Goal: Transaction & Acquisition: Purchase product/service

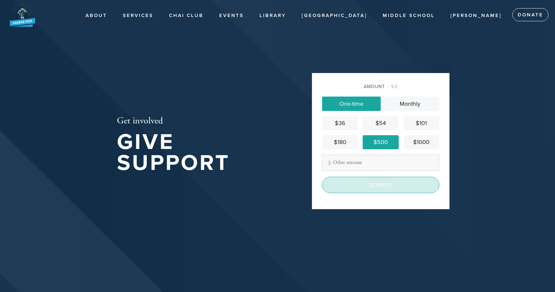
click at [386, 181] on input "Donate" at bounding box center [380, 185] width 117 height 16
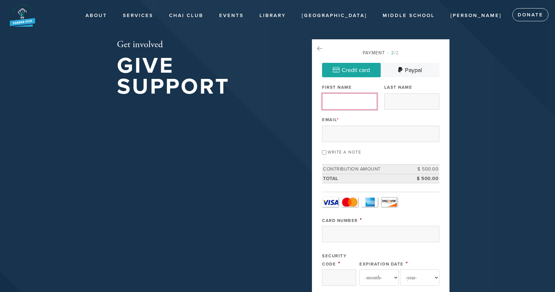
click at [345, 99] on input "First Name" at bounding box center [349, 101] width 55 height 16
type input "[PERSON_NAME]"
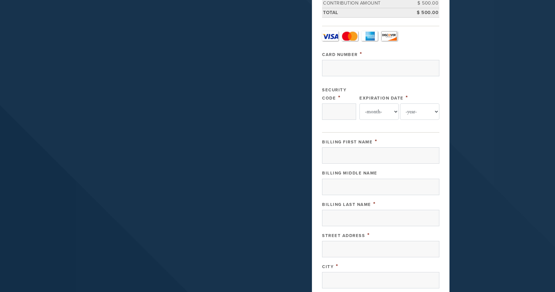
scroll to position [167, 0]
type input "[EMAIL_ADDRESS][DOMAIN_NAME]"
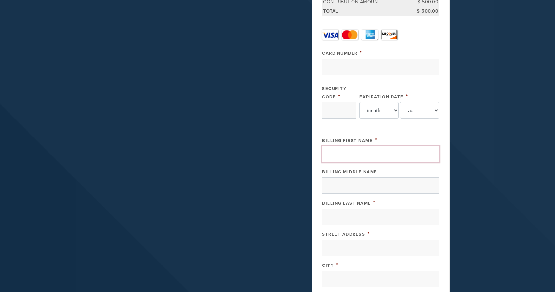
click at [361, 155] on input "Billing First Name" at bounding box center [380, 154] width 117 height 16
type input "[PERSON_NAME]"
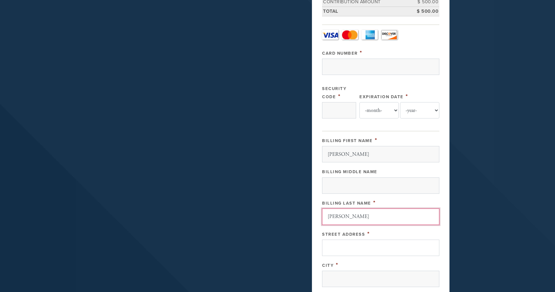
type input "[PERSON_NAME]"
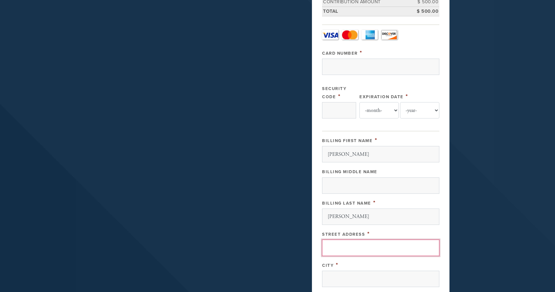
click at [352, 244] on input "Street Address" at bounding box center [380, 248] width 117 height 16
type input "[STREET_ADDRESS]"
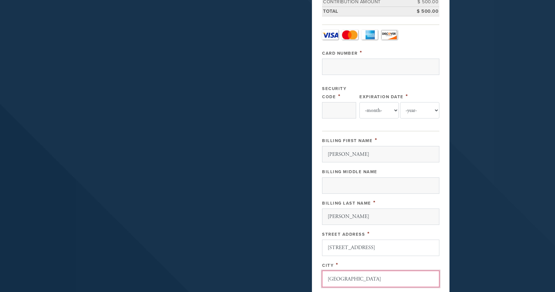
type input "[GEOGRAPHIC_DATA]"
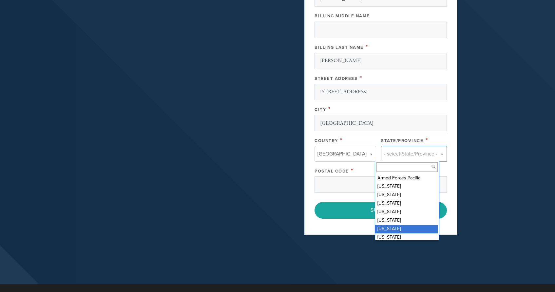
scroll to position [57, 0]
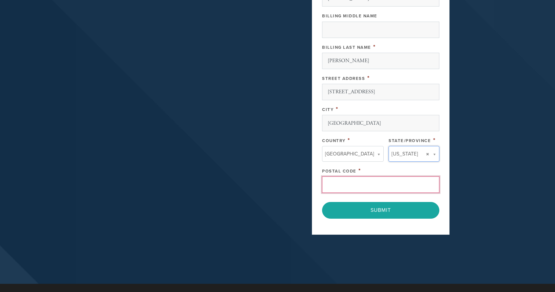
click at [367, 186] on input "Postal Code" at bounding box center [380, 184] width 117 height 16
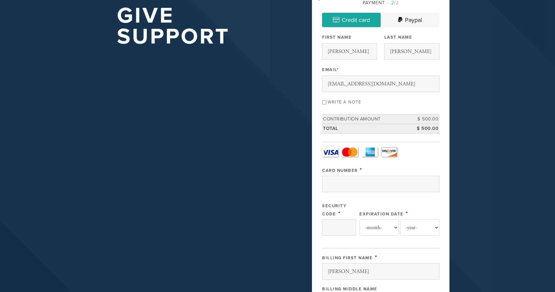
scroll to position [46, 0]
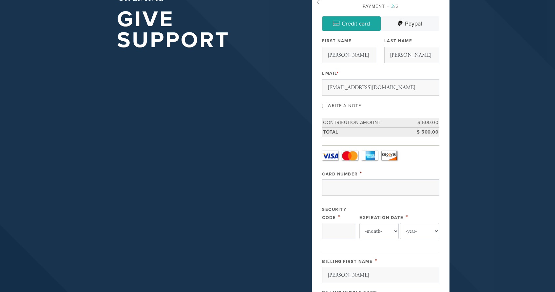
type input "90034"
click at [324, 103] on div "Write a note" at bounding box center [380, 105] width 117 height 9
click at [324, 105] on input "Write a note" at bounding box center [324, 106] width 4 height 4
checkbox input "true"
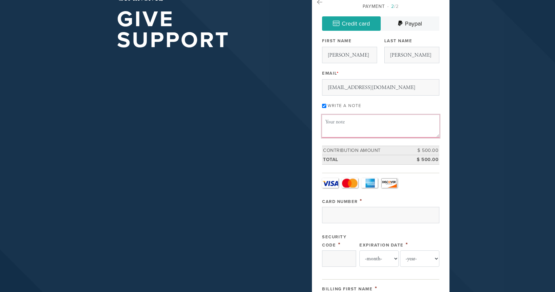
click at [334, 126] on textarea "Message or dedication" at bounding box center [380, 126] width 117 height 22
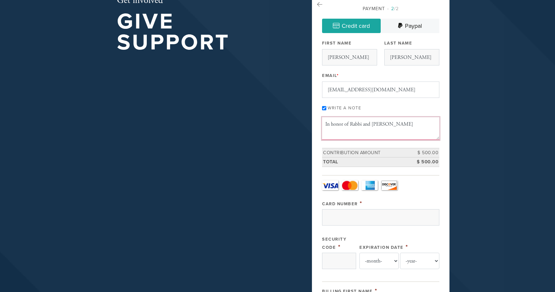
scroll to position [63, 0]
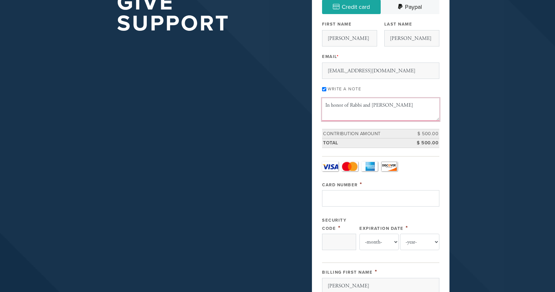
type textarea "In honor of Rabbi and [PERSON_NAME]"
click at [344, 197] on input "Card Number" at bounding box center [380, 198] width 117 height 16
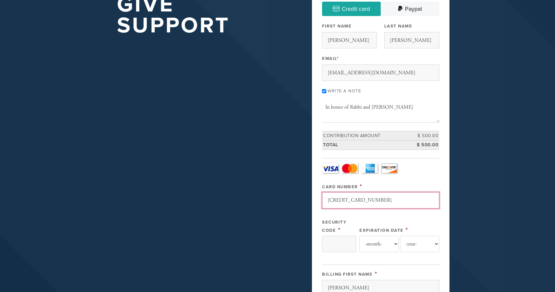
scroll to position [77, 0]
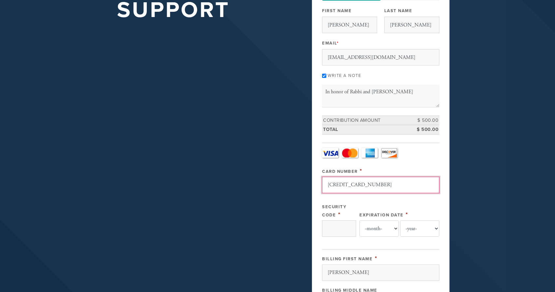
type input "[CREDIT_CARD_NUMBER]"
click at [424, 118] on td "$ 500.00" at bounding box center [423, 120] width 29 height 9
click at [427, 120] on td "$ 500.00" at bounding box center [423, 120] width 29 height 9
click at [427, 128] on td "$ 500.00" at bounding box center [423, 129] width 29 height 9
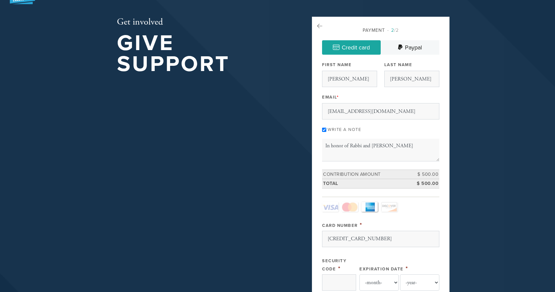
scroll to position [21, 0]
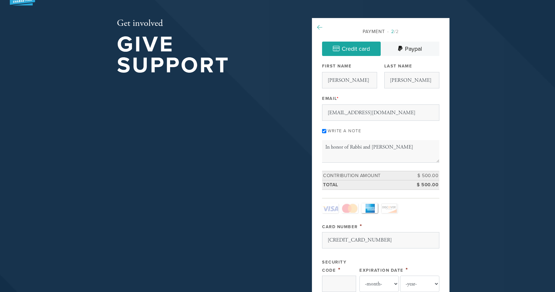
click at [317, 28] on icon at bounding box center [319, 28] width 5 height 6
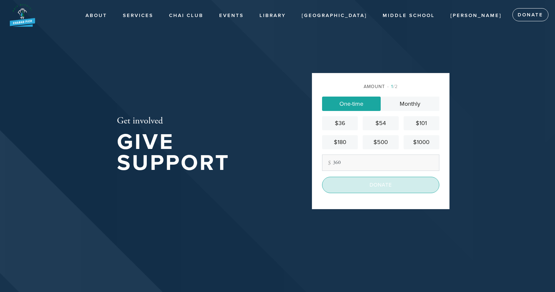
type input "360"
click at [363, 188] on input "Donate" at bounding box center [380, 185] width 117 height 16
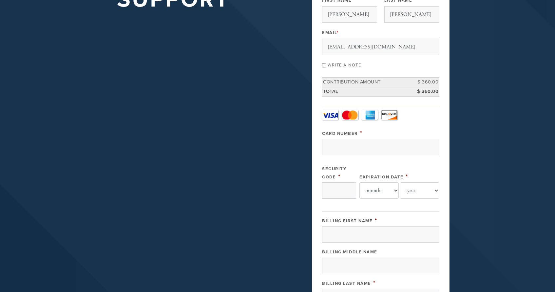
scroll to position [91, 0]
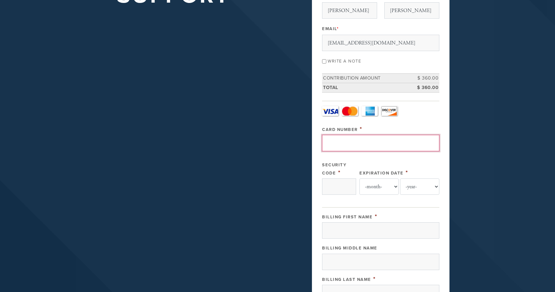
click at [356, 145] on input "Card Number" at bounding box center [380, 143] width 117 height 16
type input "379800822876005"
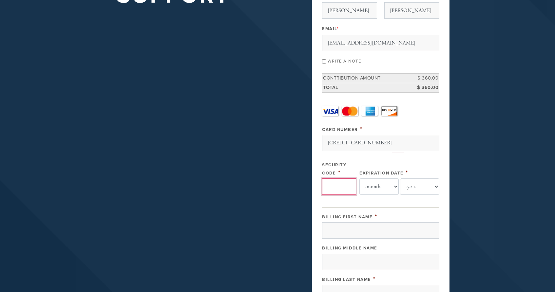
click at [339, 186] on input "Security Code" at bounding box center [339, 186] width 34 height 16
type input "4512"
click at [371, 188] on select "-month- Jan Feb Mar Apr May Jun Jul Aug Sep Oct Nov Dec" at bounding box center [378, 186] width 39 height 16
select select "1"
click at [411, 186] on select "-year- 2025 2026 2027 2028 2029 2030 2031 2032 2033 2034 2035" at bounding box center [419, 186] width 39 height 16
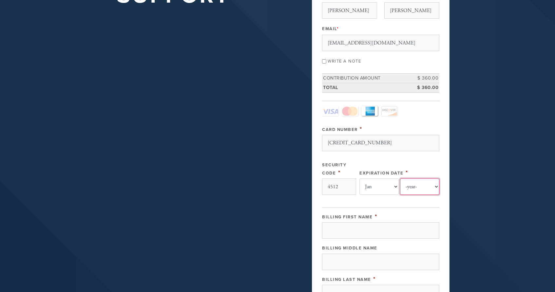
select select "2029"
click at [383, 230] on input "Billing First Name" at bounding box center [380, 230] width 117 height 16
type input "[PERSON_NAME]"
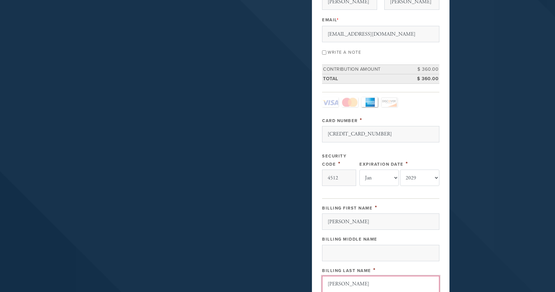
type input "[PERSON_NAME]"
click at [323, 52] on input "Write a note" at bounding box center [324, 52] width 4 height 4
checkbox input "true"
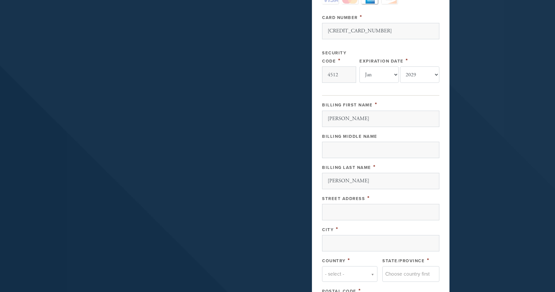
scroll to position [240, 0]
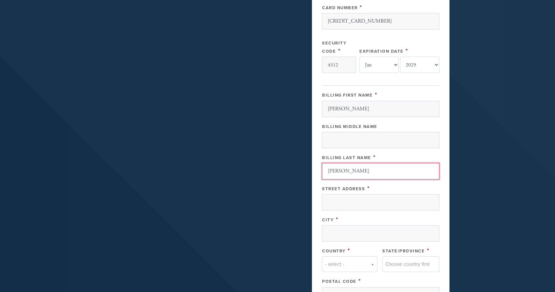
click at [341, 173] on input "[PERSON_NAME]" at bounding box center [380, 171] width 117 height 16
type input "Luria"
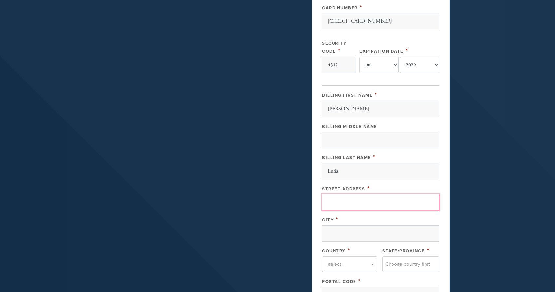
click at [341, 199] on input "Street Address" at bounding box center [380, 202] width 117 height 16
type input "[STREET_ADDRESS]"
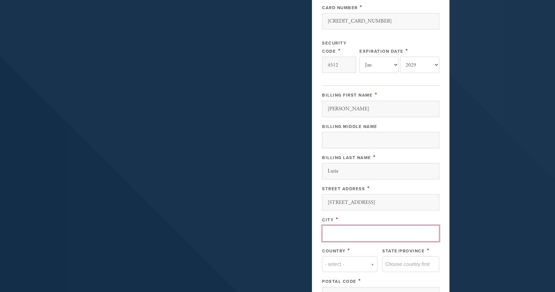
click at [334, 235] on input "City" at bounding box center [380, 233] width 117 height 16
type input "[GEOGRAPHIC_DATA]"
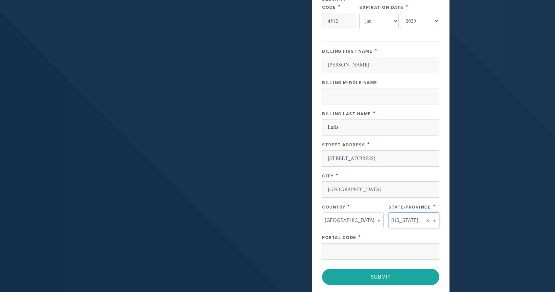
scroll to position [286, 0]
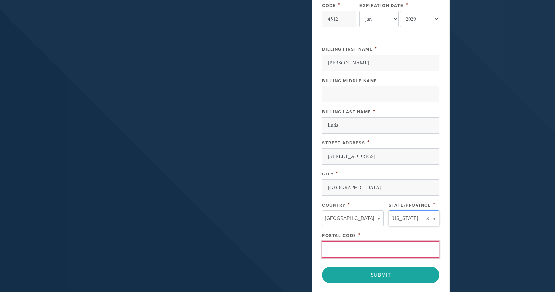
click at [369, 250] on input "Postal Code" at bounding box center [380, 249] width 117 height 16
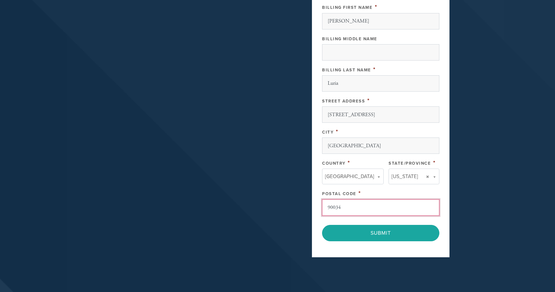
scroll to position [379, 0]
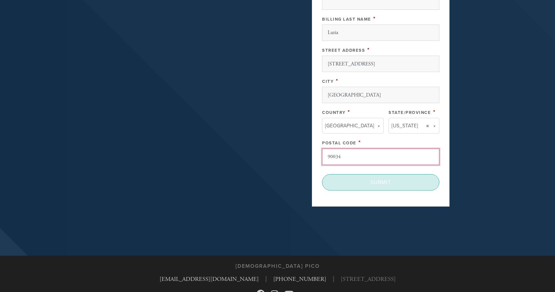
type input "90034"
click at [368, 181] on input "Submit" at bounding box center [380, 182] width 117 height 16
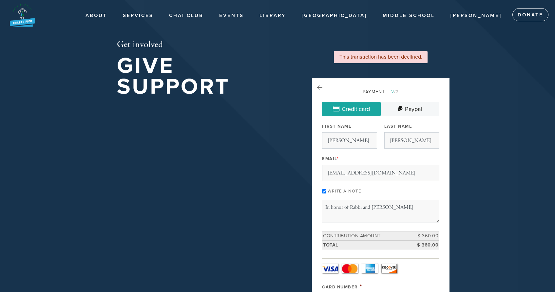
select select "1"
select select "2029"
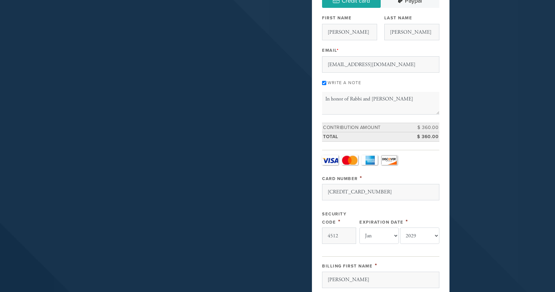
click at [366, 191] on input "379800822876005" at bounding box center [380, 192] width 117 height 16
click at [336, 195] on input "[CREDIT_CARD_NUMBER]" at bounding box center [380, 192] width 117 height 16
click at [336, 195] on input "6011014208846217" at bounding box center [380, 192] width 117 height 16
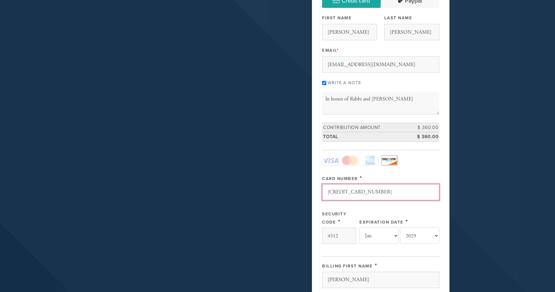
type input "5466388440474869"
click at [332, 219] on div "Security Code *" at bounding box center [339, 217] width 34 height 16
click at [332, 233] on input "4512" at bounding box center [339, 235] width 34 height 16
type input "974"
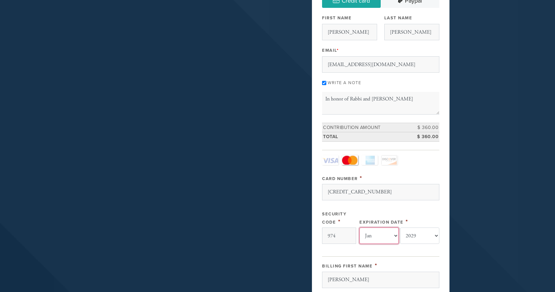
click at [371, 235] on select "-month- Jan Feb Mar Apr May Jun Jul Aug Sep Oct Nov Dec" at bounding box center [378, 235] width 39 height 16
select select "4"
click at [410, 240] on select "-year- 2025 2026 2027 2028 2029 2030 2031 2032 2033 2034 2035" at bounding box center [419, 235] width 39 height 16
select select "2030"
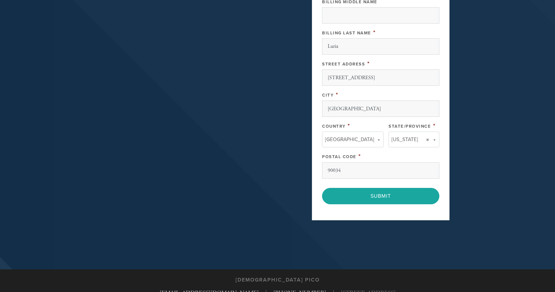
scroll to position [410, 0]
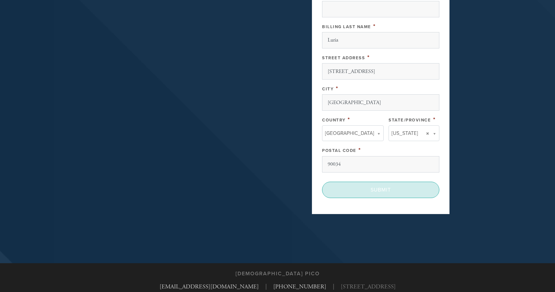
click at [398, 193] on input "Submit" at bounding box center [380, 190] width 117 height 16
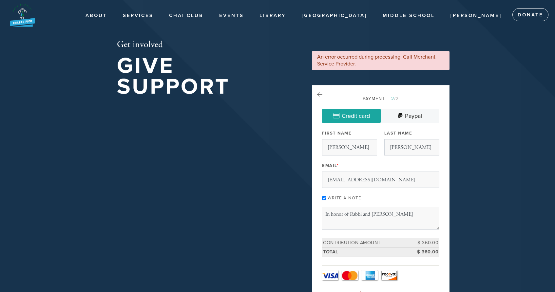
select select "4"
select select "2030"
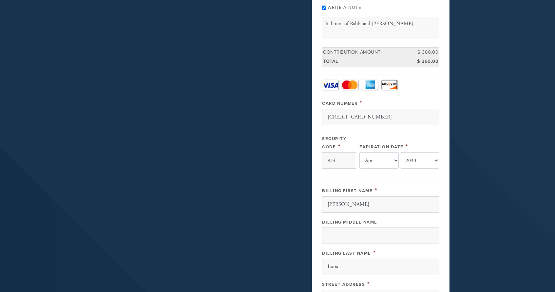
click at [368, 115] on input "5466388440474869" at bounding box center [380, 117] width 117 height 16
type input "6011014208846217"
click at [339, 159] on input "974" at bounding box center [339, 160] width 34 height 16
click at [337, 159] on input "974" at bounding box center [339, 160] width 34 height 16
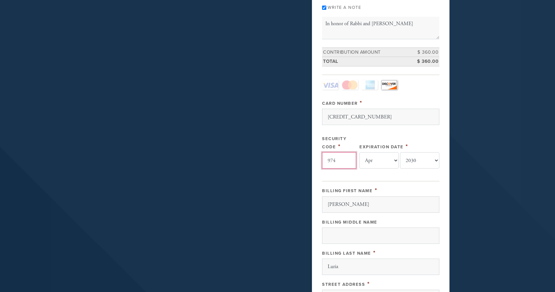
click at [337, 159] on input "974" at bounding box center [339, 160] width 34 height 16
type input "783"
click at [372, 156] on select "-month- Jan Feb Mar Apr May Jun Jul Aug Sep Oct Nov Dec" at bounding box center [378, 160] width 39 height 16
click at [420, 164] on select "-year- 2025 2026 2027 2028 2029 2030 2031 2032 2033 2034 2035" at bounding box center [419, 160] width 39 height 16
select select "2028"
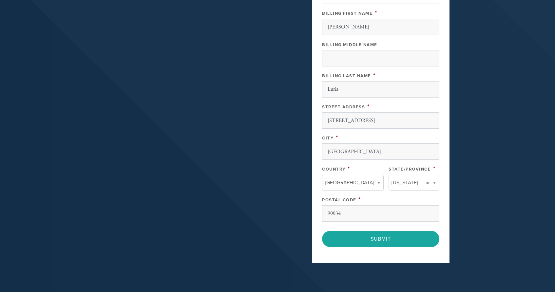
scroll to position [370, 0]
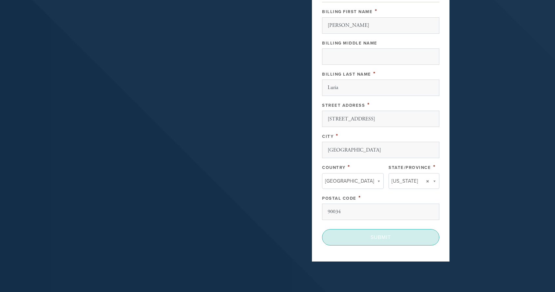
click at [379, 235] on input "Submit" at bounding box center [380, 237] width 117 height 16
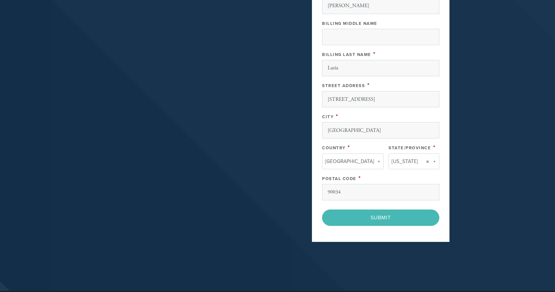
scroll to position [458, 0]
